Goal: Task Accomplishment & Management: Complete application form

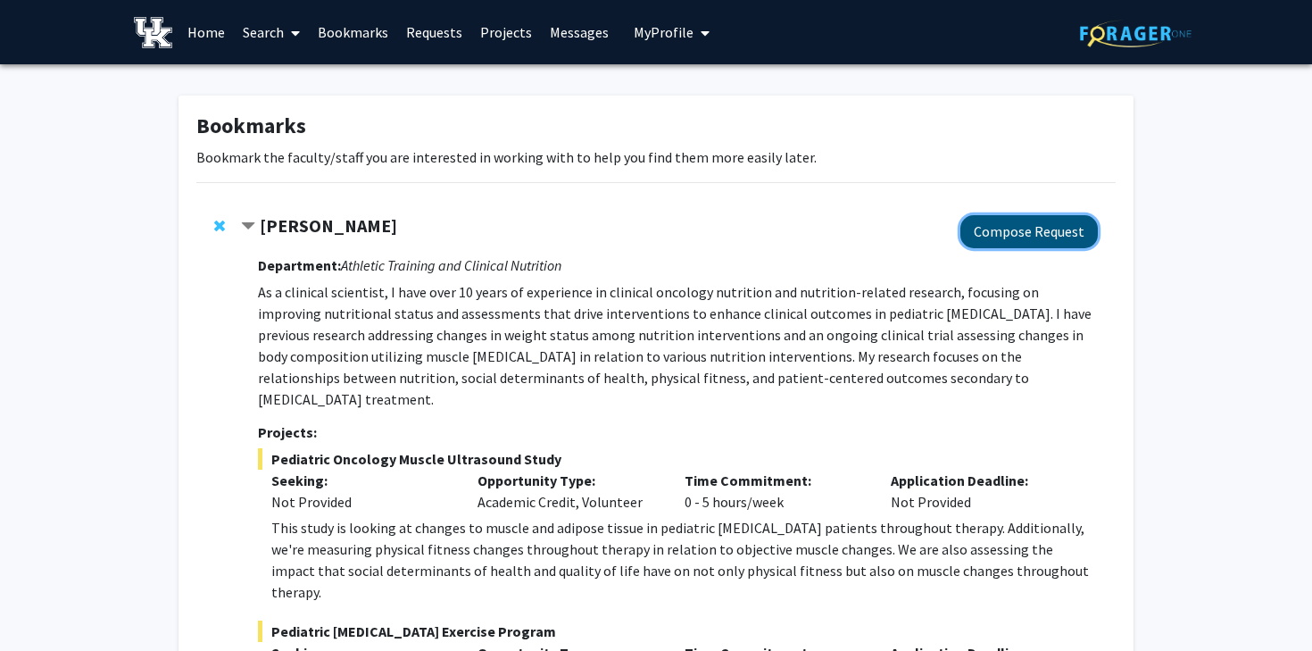
click at [1020, 237] on button "Compose Request" at bounding box center [1029, 231] width 137 height 33
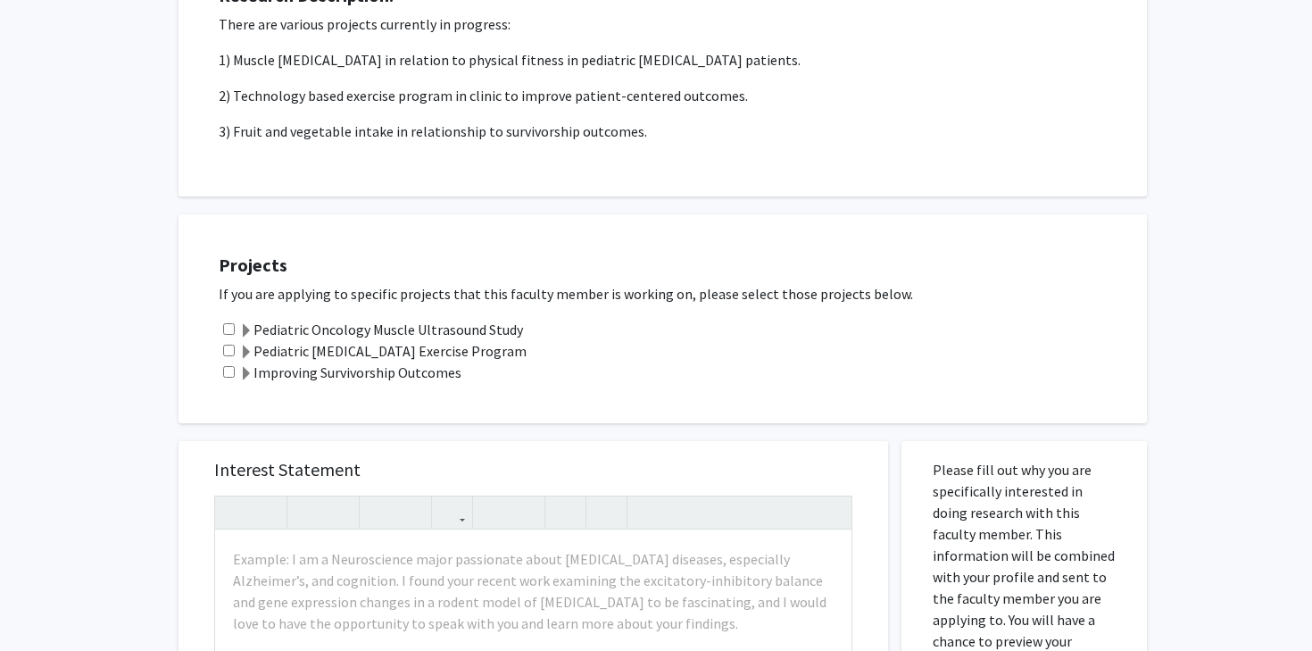
scroll to position [385, 0]
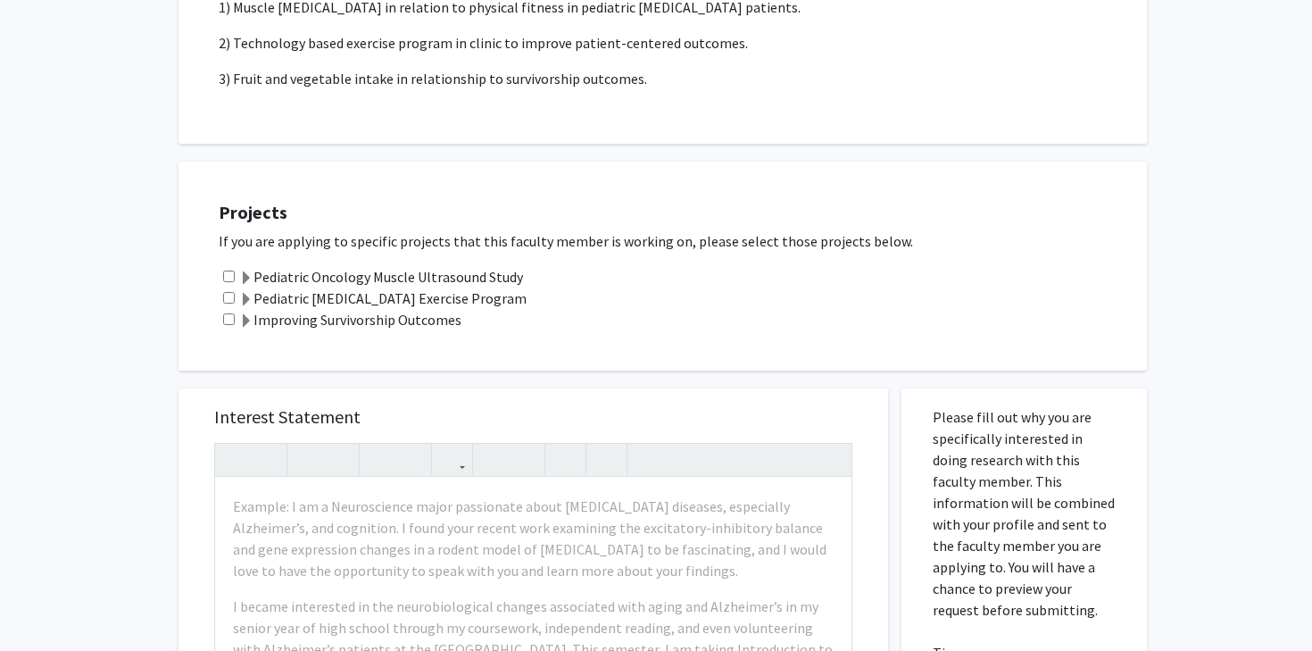
click at [431, 272] on label "Pediatric Oncology Muscle Ultrasound Study" at bounding box center [381, 276] width 284 height 21
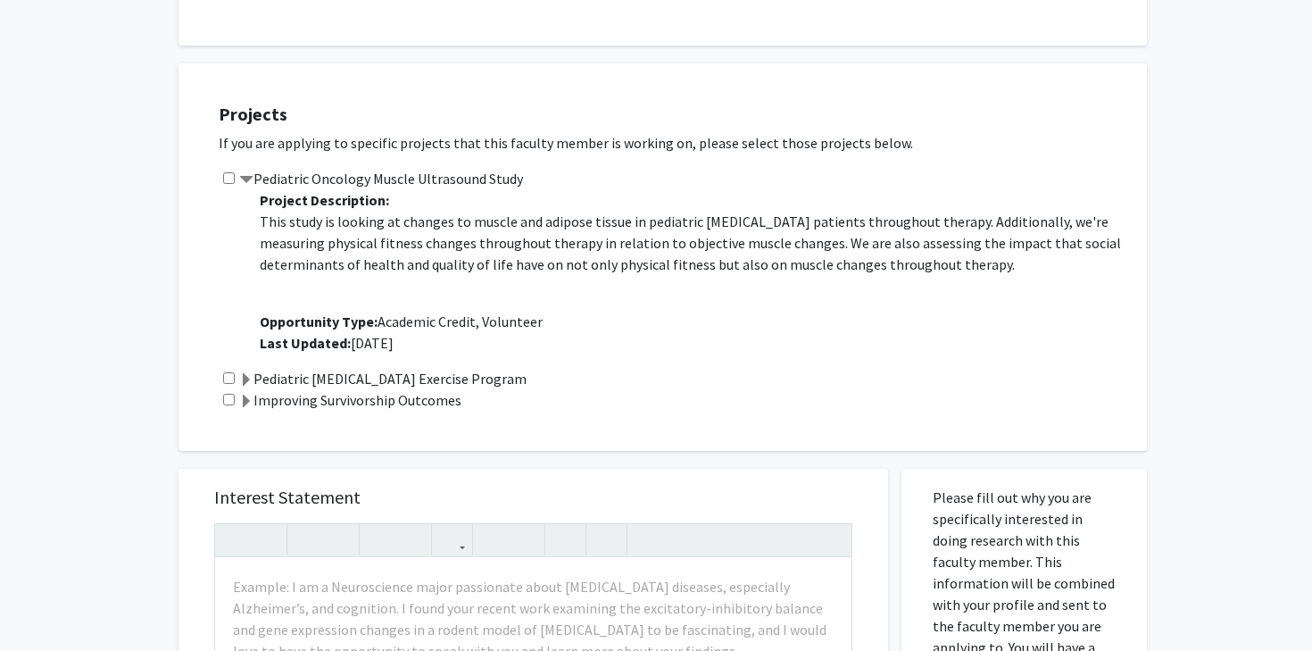
scroll to position [514, 0]
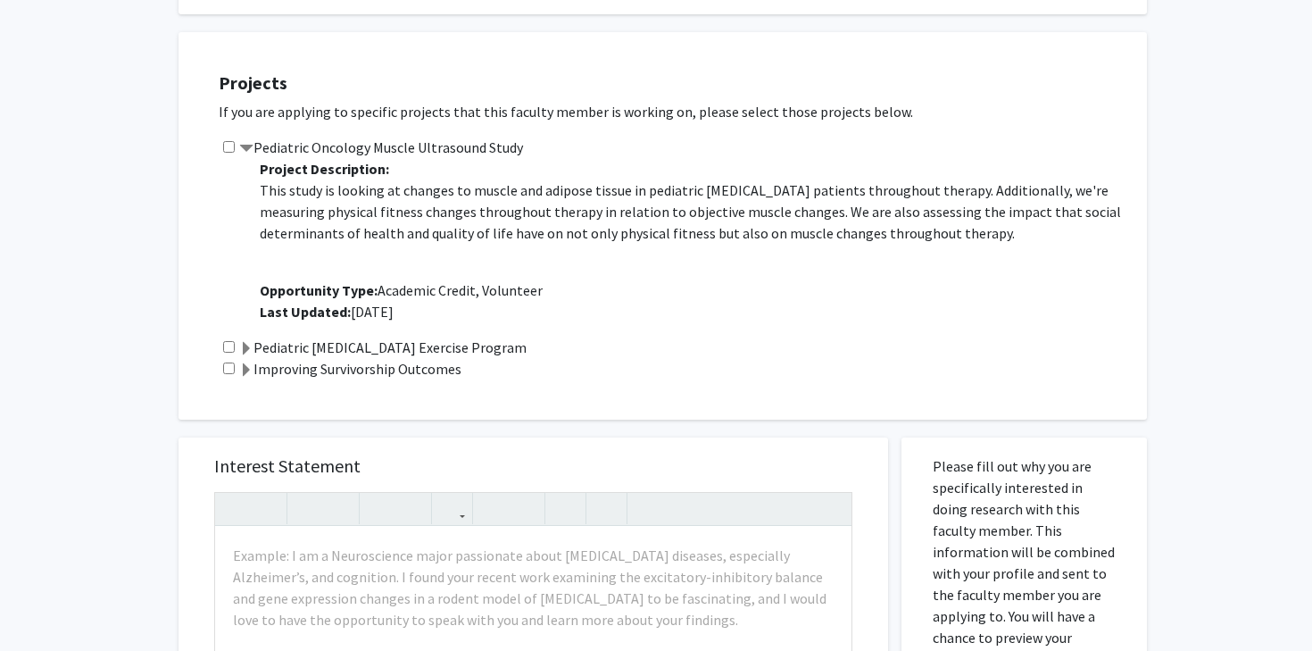
click at [227, 145] on input "checkbox" at bounding box center [229, 147] width 12 height 12
checkbox input "true"
click at [224, 367] on input "checkbox" at bounding box center [229, 368] width 12 height 12
checkbox input "true"
click at [250, 346] on span at bounding box center [246, 349] width 14 height 14
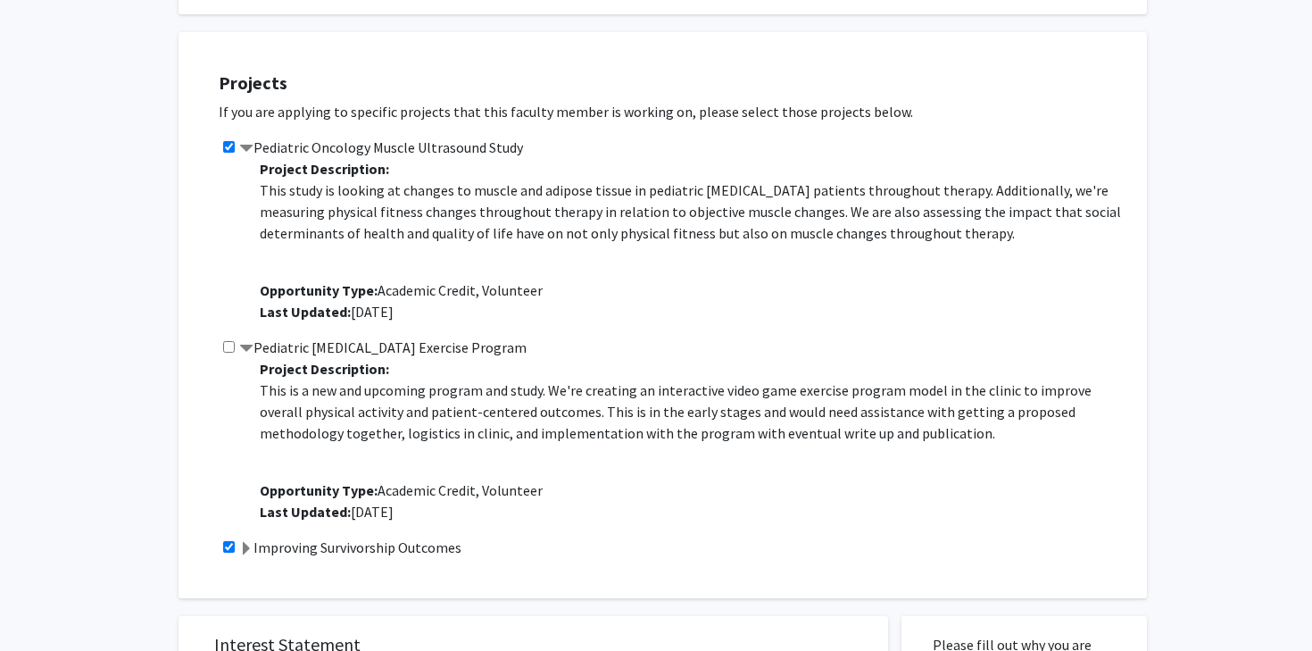
click at [242, 548] on span at bounding box center [246, 549] width 14 height 14
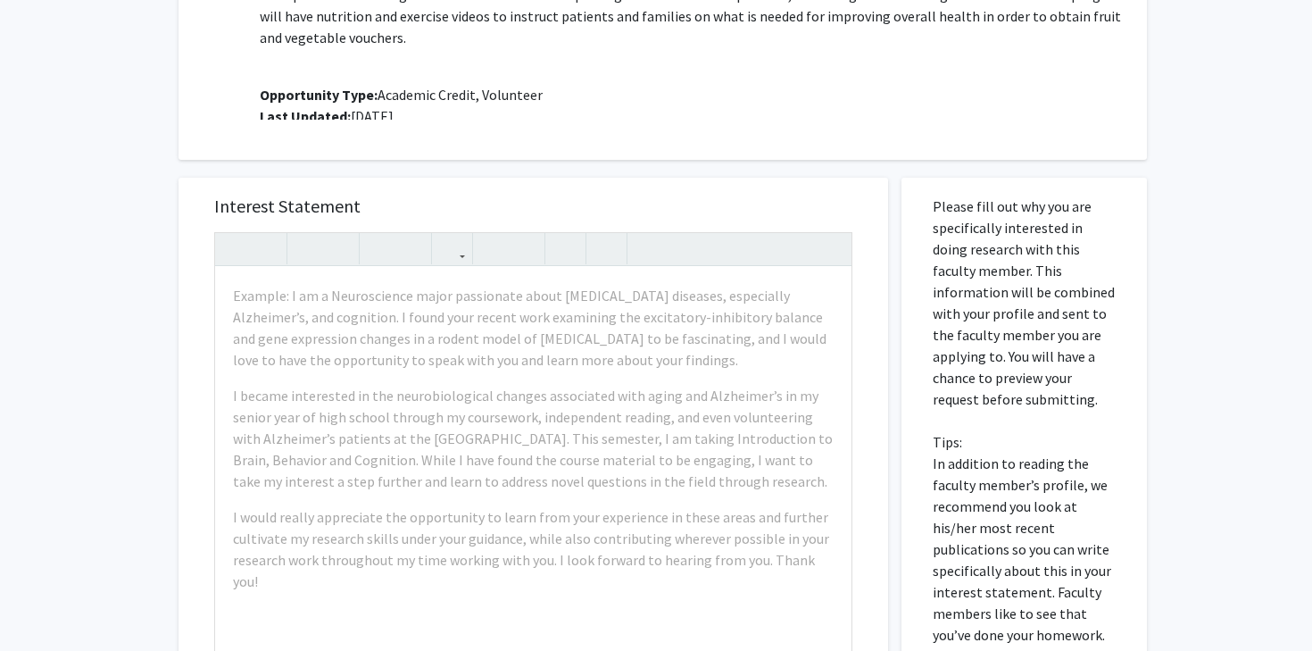
scroll to position [1151, 0]
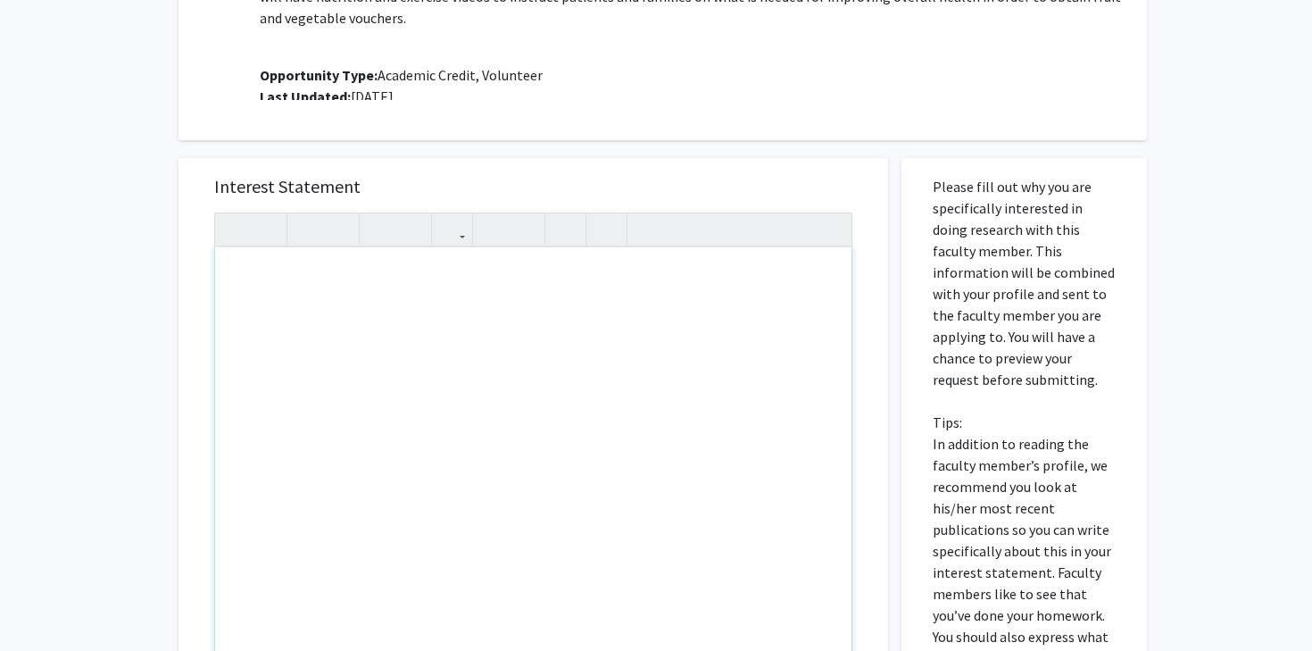
click at [367, 320] on div "Note to users with screen readers: Please press Alt+0 or Option+0 to deactivate…" at bounding box center [533, 451] width 637 height 409
paste div "Note to users with screen readers: Please press Alt+0 or Option+0 to deactivate…"
type textarea "<p>Dear [PERSON_NAME],</p><br><p>My name is [PERSON_NAME], and I am a Human Hea…"
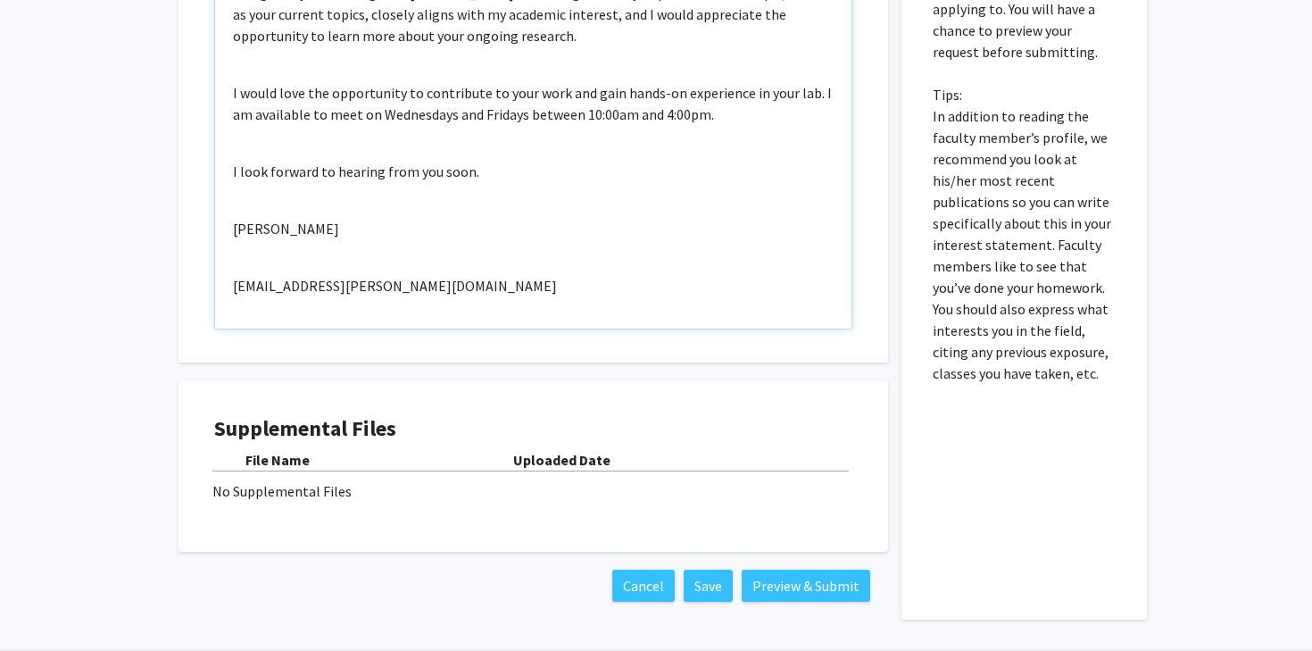
scroll to position [1541, 0]
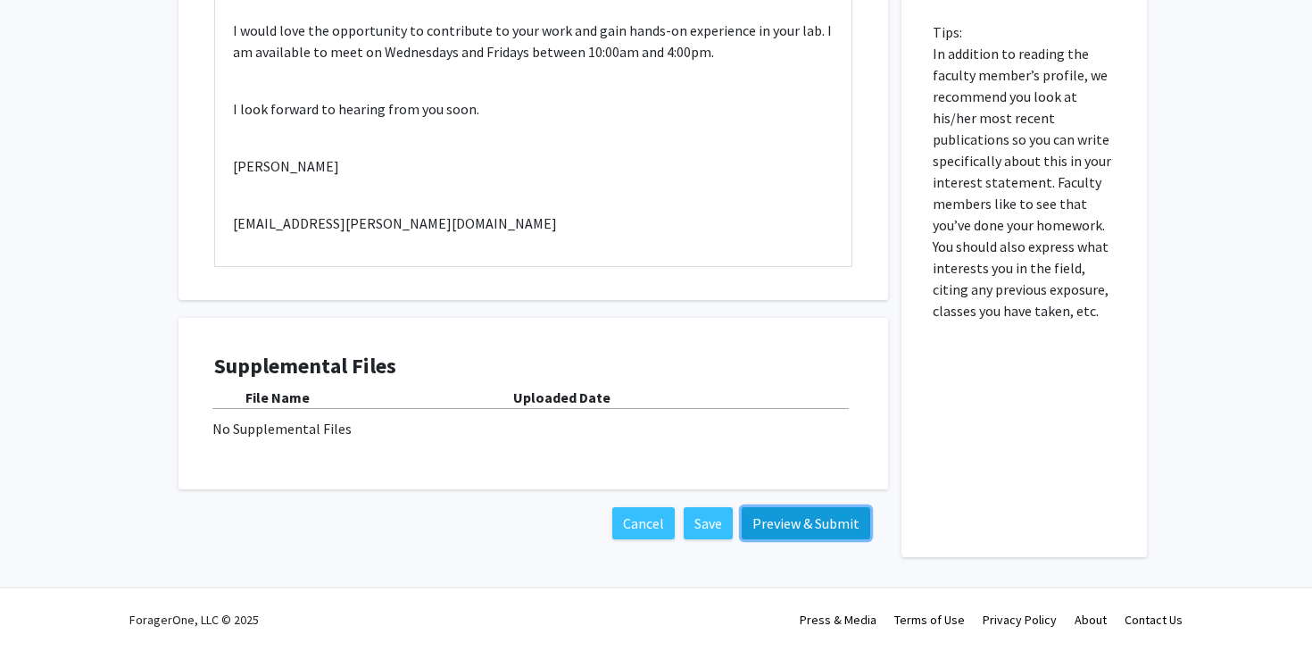
click at [781, 520] on button "Preview & Submit" at bounding box center [806, 523] width 129 height 32
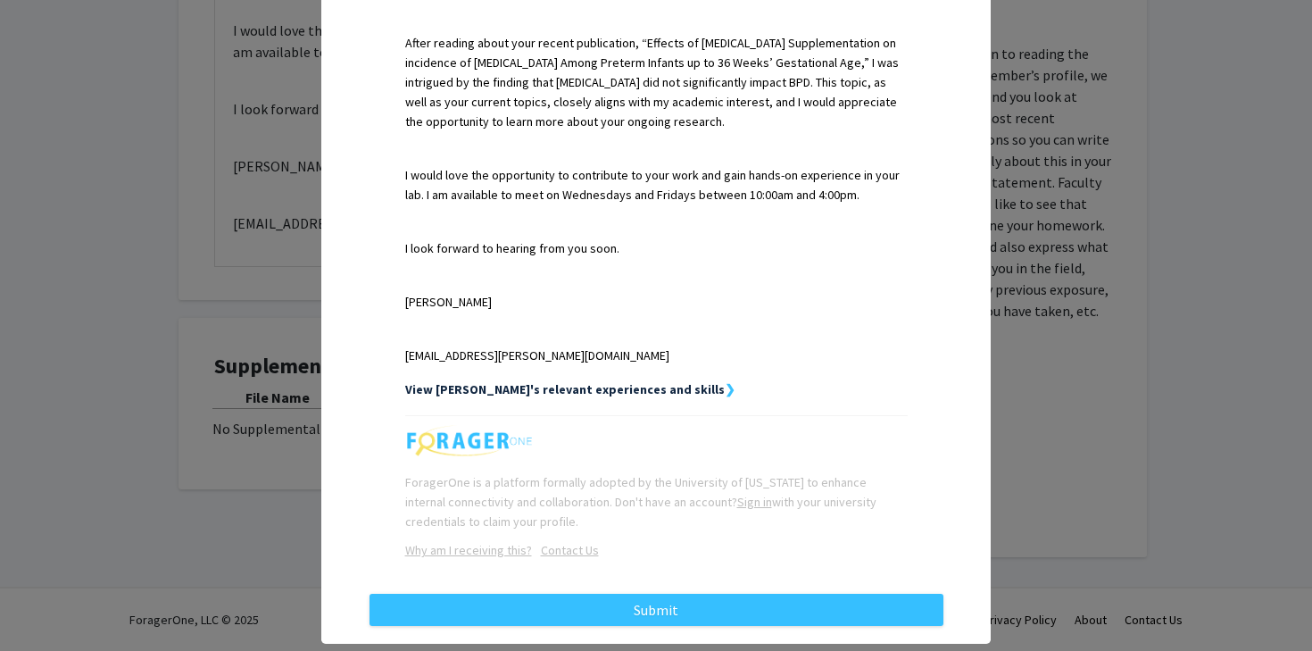
scroll to position [645, 0]
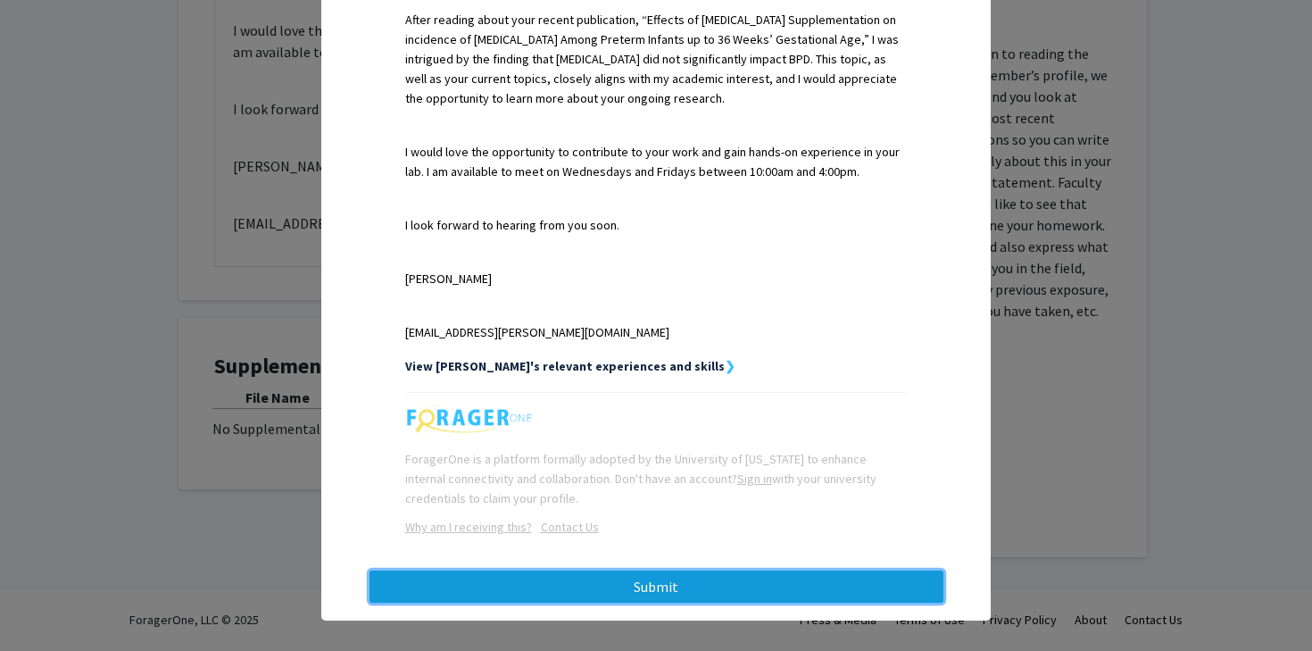
click at [662, 570] on button "Submit" at bounding box center [657, 586] width 574 height 32
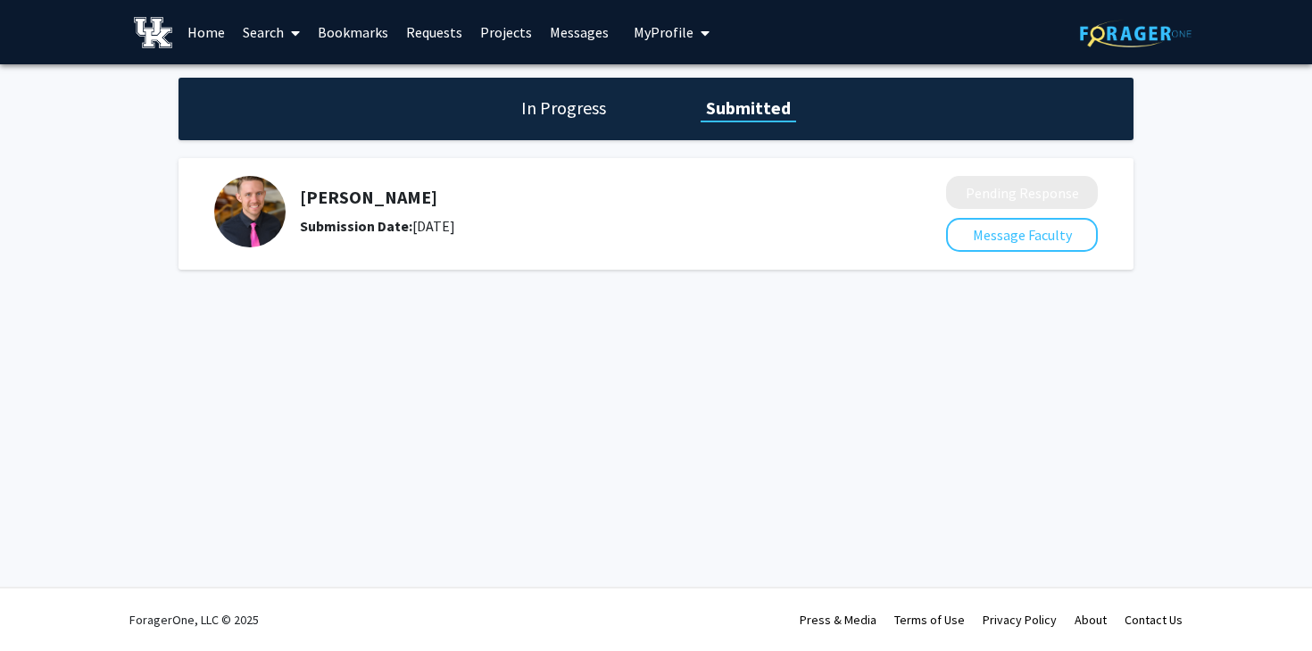
click at [652, 29] on span "My Profile" at bounding box center [664, 32] width 60 height 18
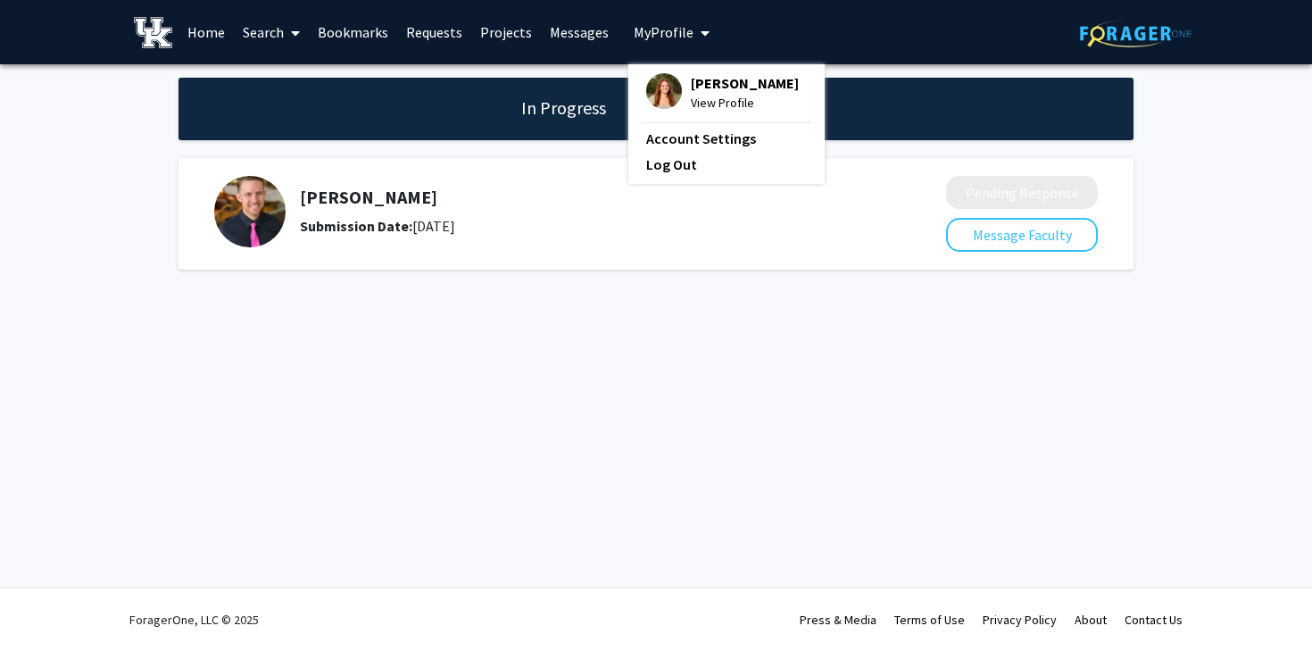
click at [715, 99] on span "View Profile" at bounding box center [745, 103] width 108 height 20
